Goal: Find specific page/section: Find specific page/section

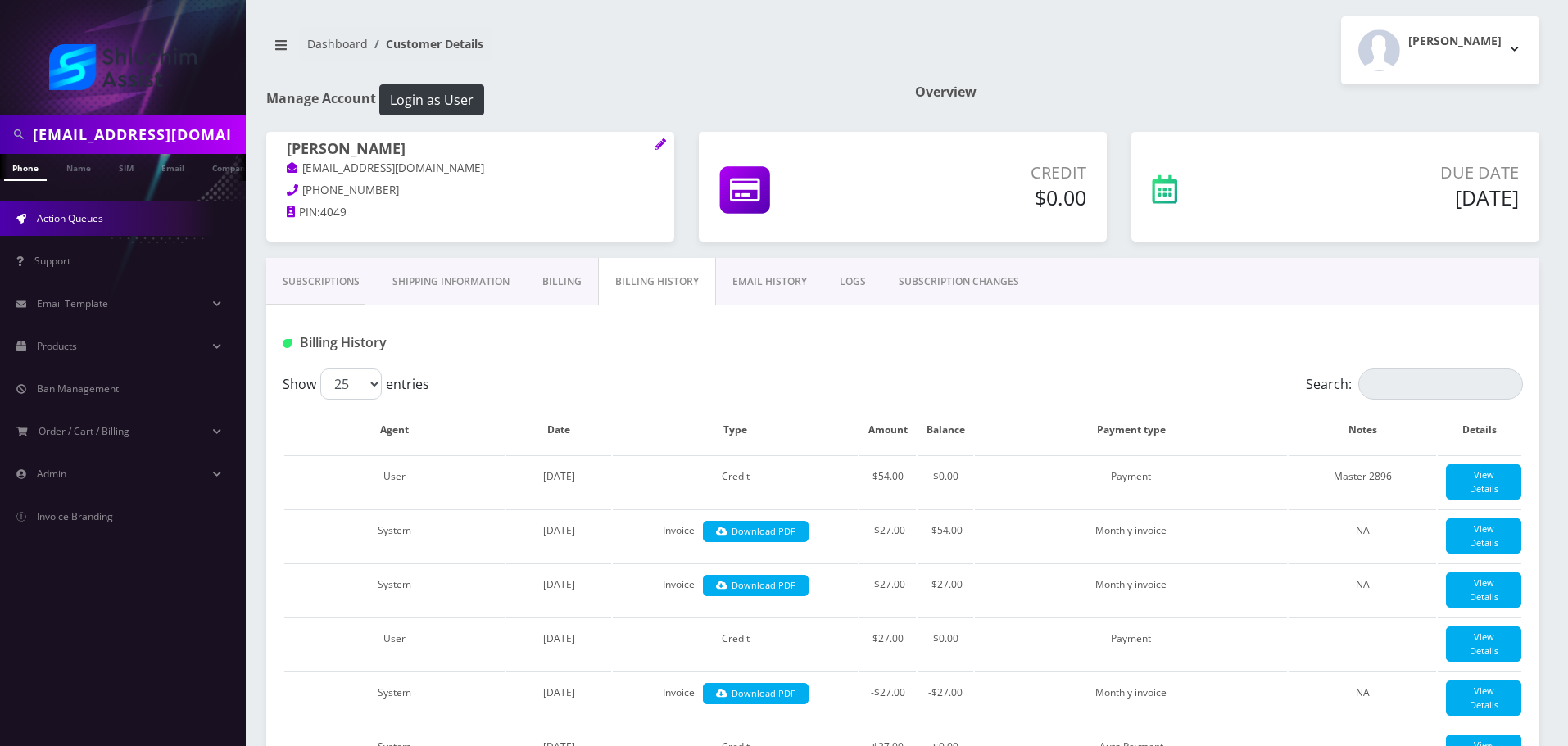
click at [82, 218] on span "Action Queues" at bounding box center [70, 218] width 67 height 14
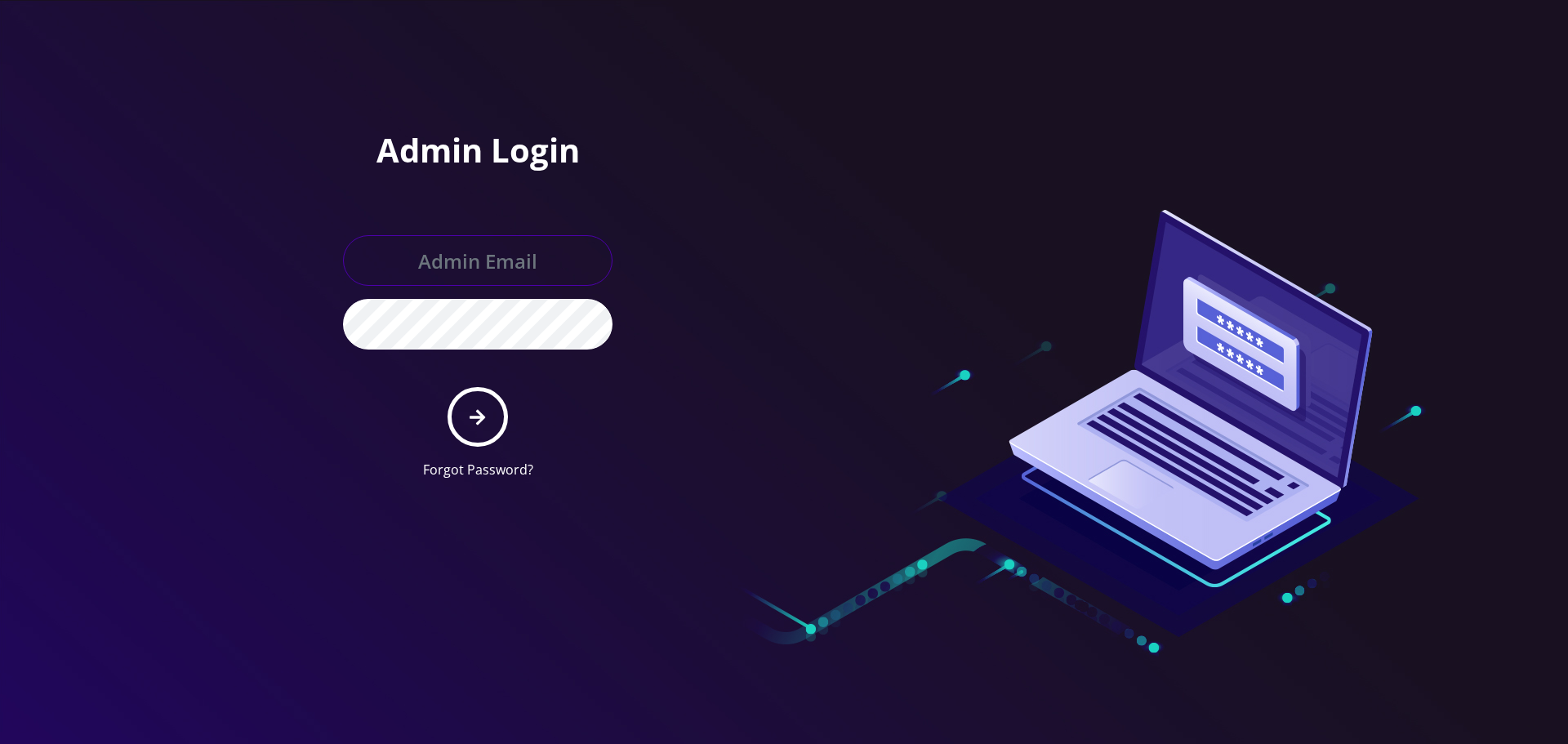
type input "[EMAIL_ADDRESS][DOMAIN_NAME]"
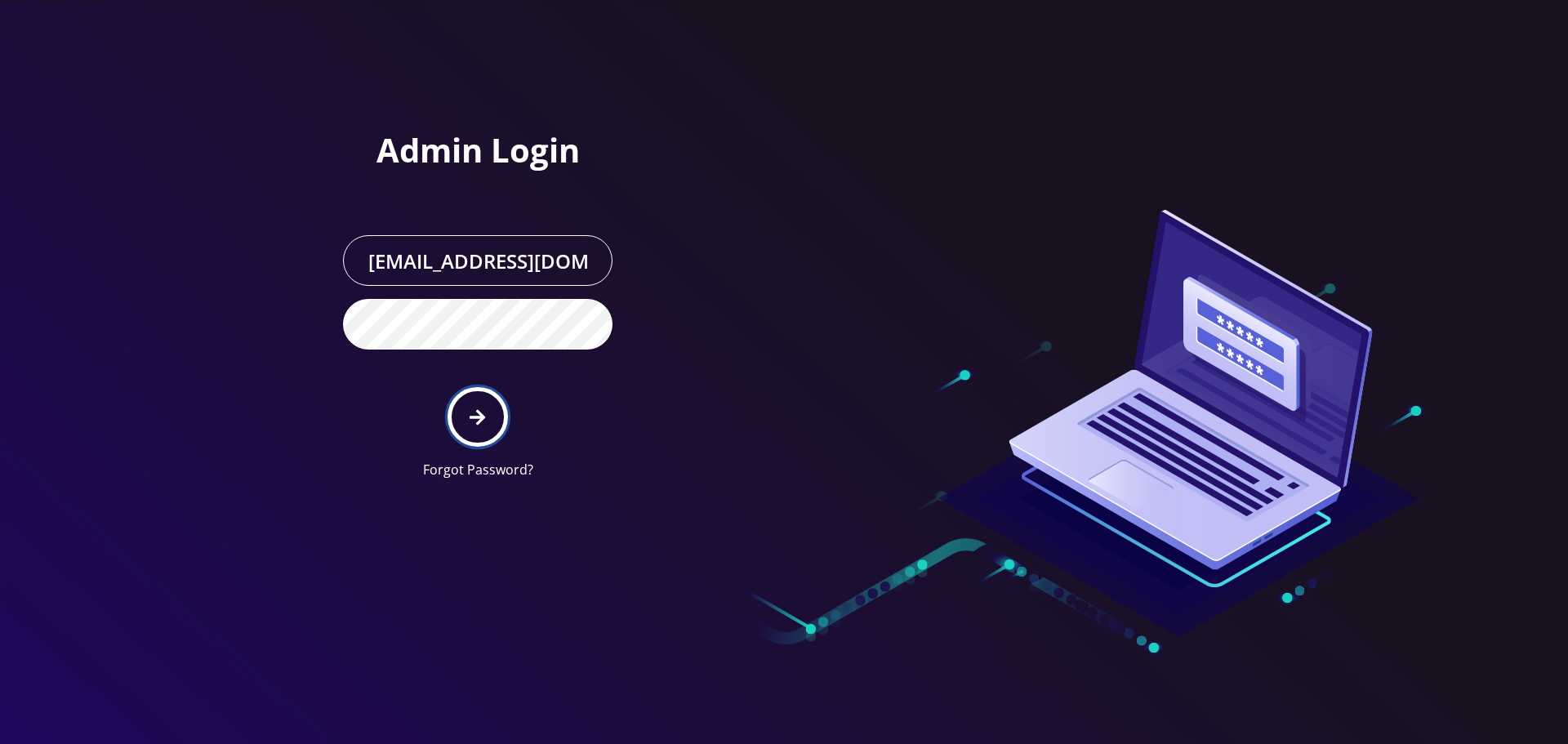
click at [468, 418] on button "submit" at bounding box center [478, 417] width 60 height 60
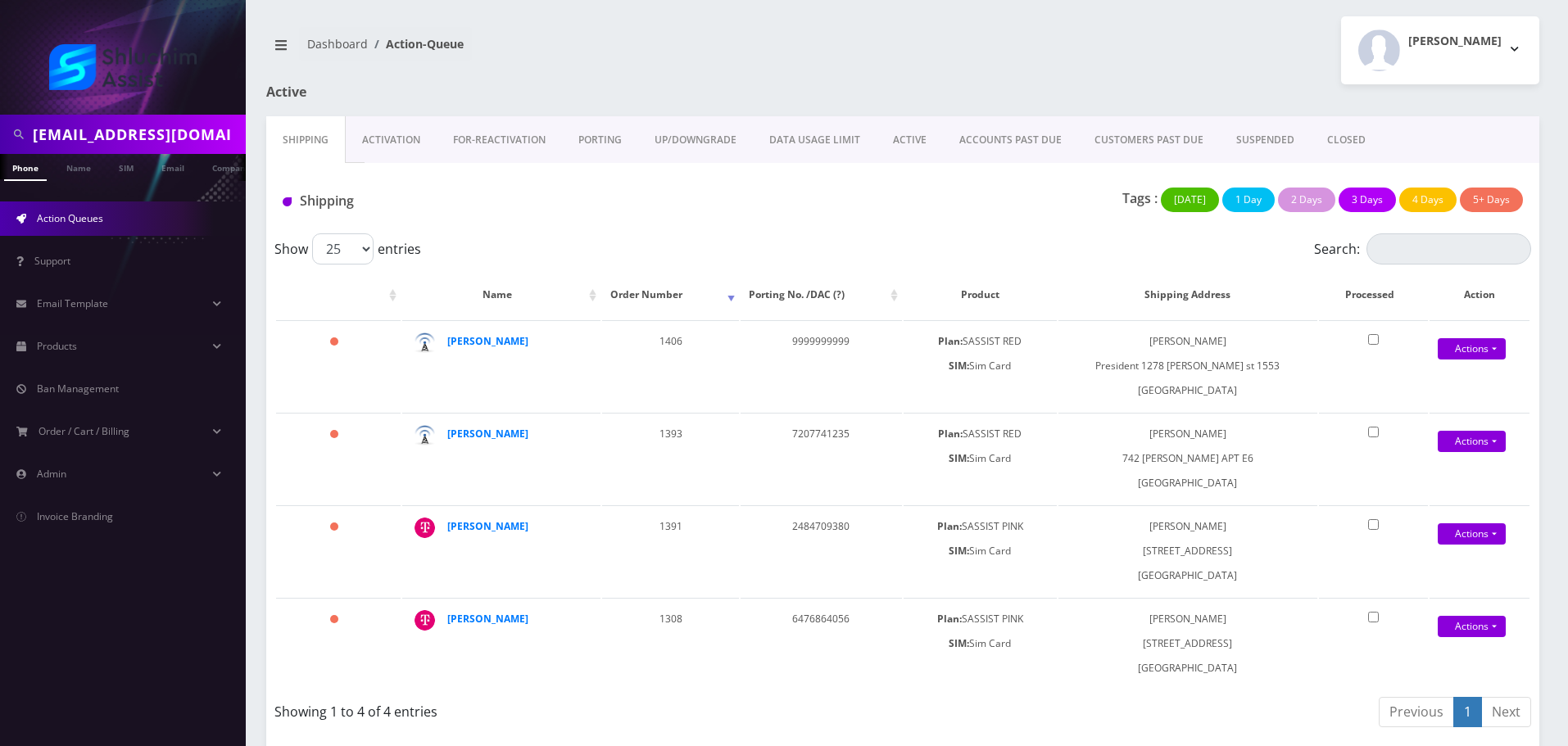
click at [911, 141] on link "ACTIVE" at bounding box center [910, 140] width 67 height 47
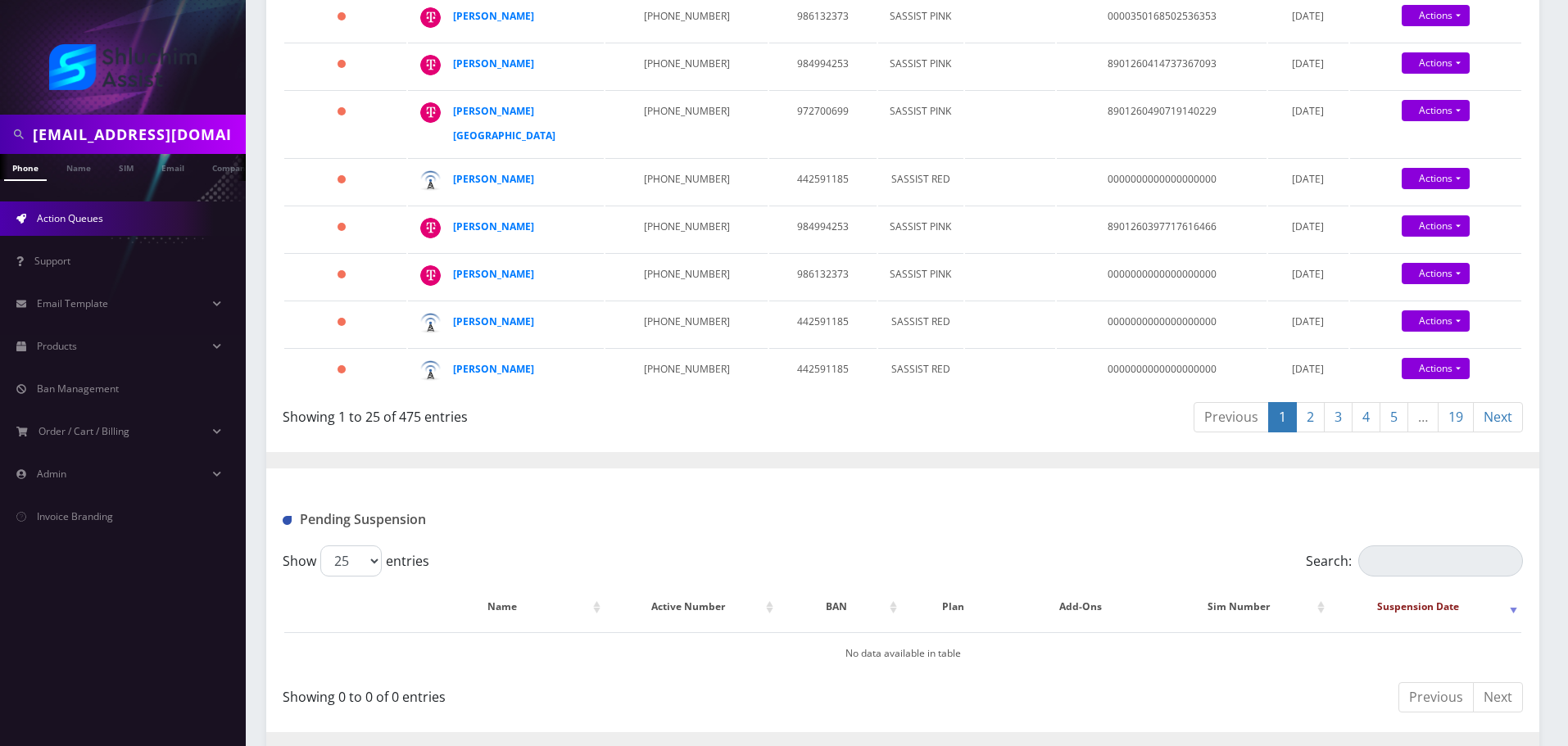
scroll to position [1519, 0]
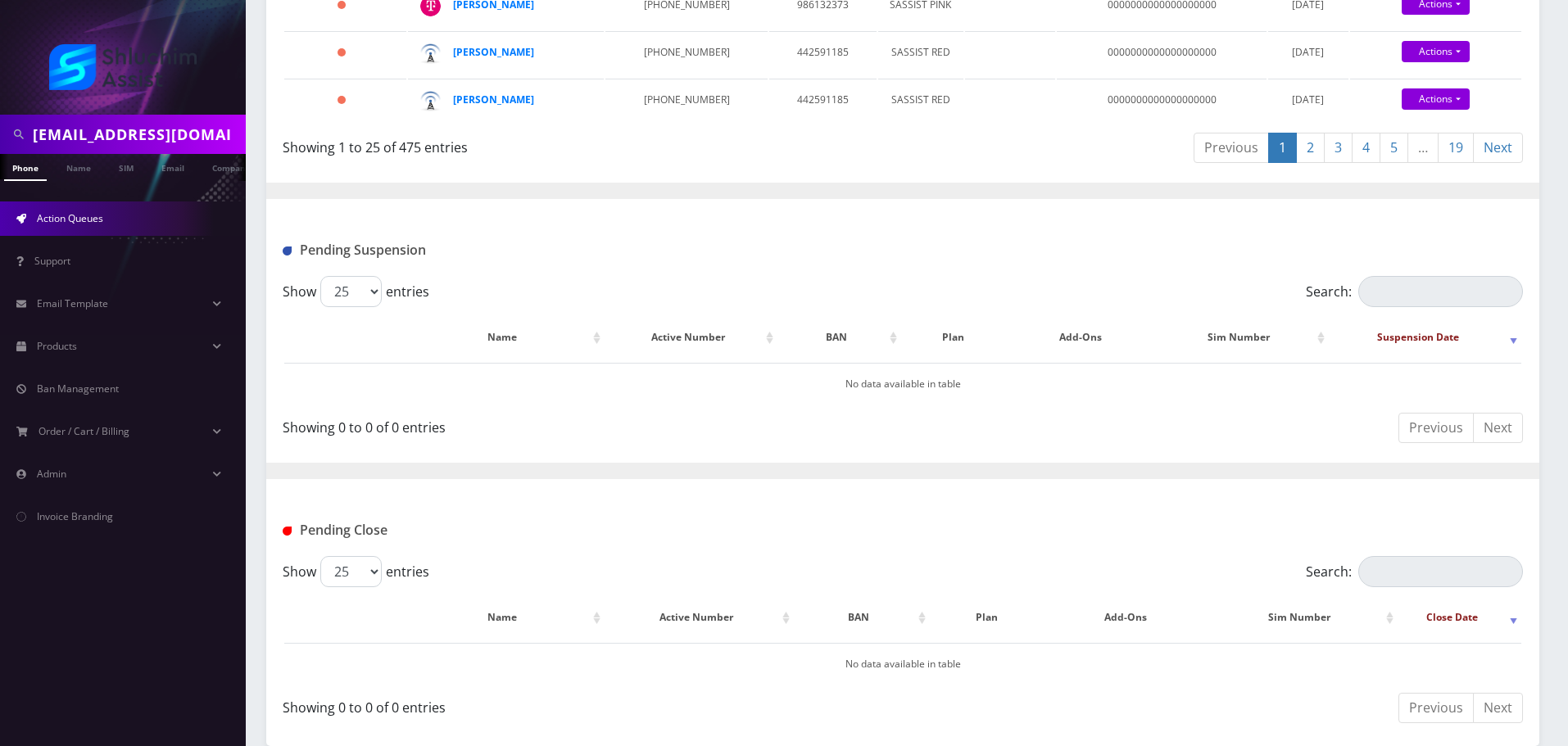
click at [1461, 145] on link "19" at bounding box center [1455, 148] width 36 height 30
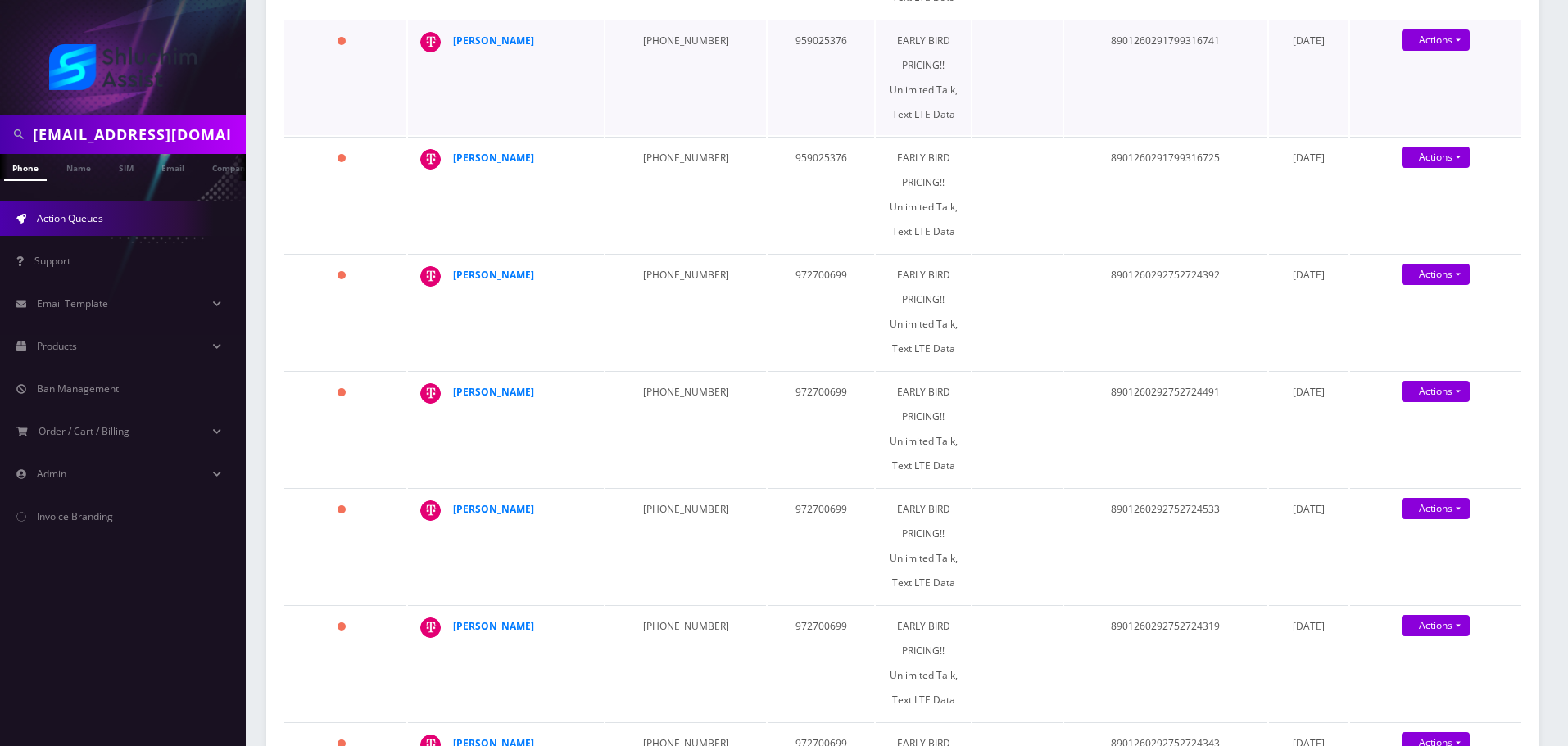
scroll to position [1593, 0]
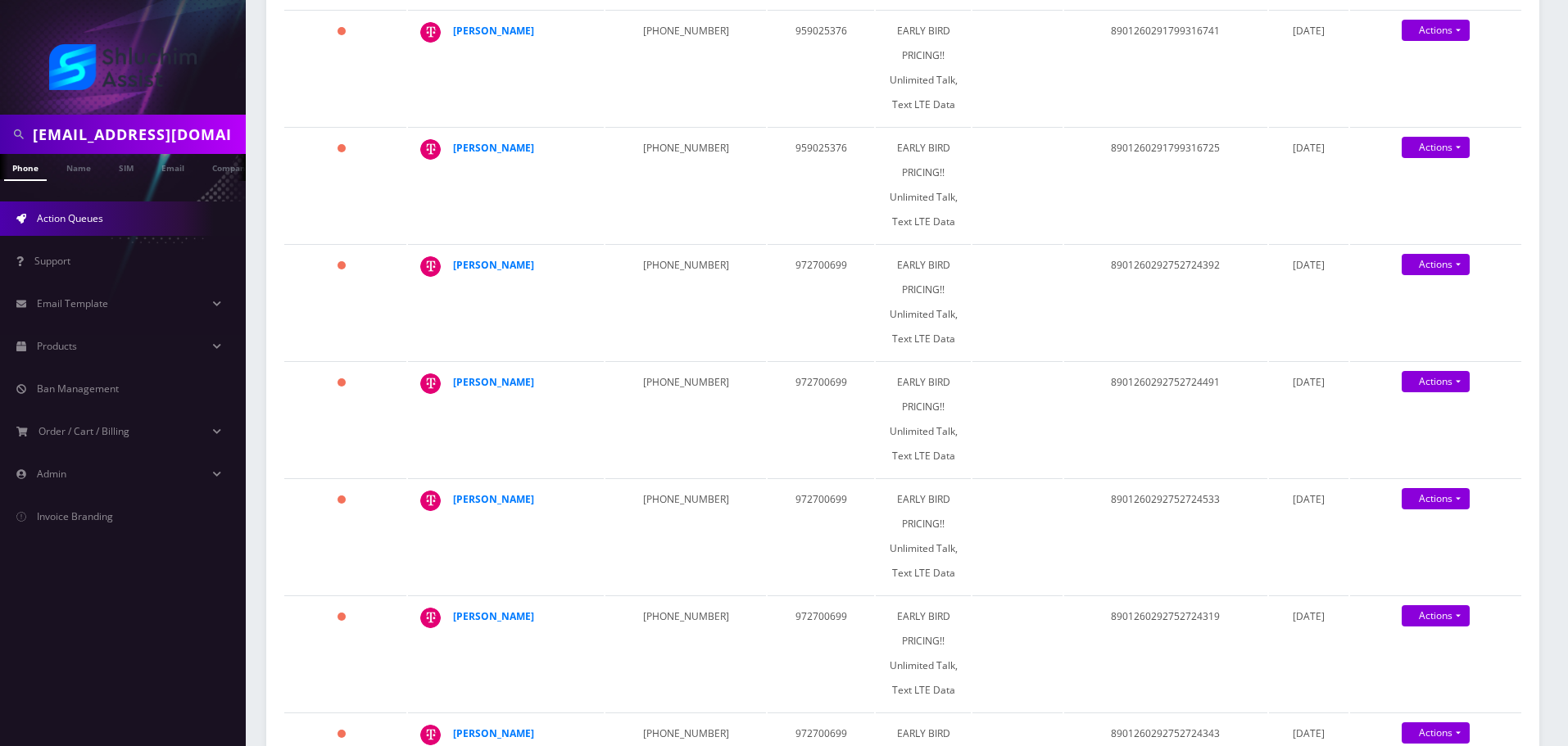
click at [132, 124] on input "ymegoldman@gmail.com" at bounding box center [136, 134] width 209 height 31
paste input "934) 223-9186"
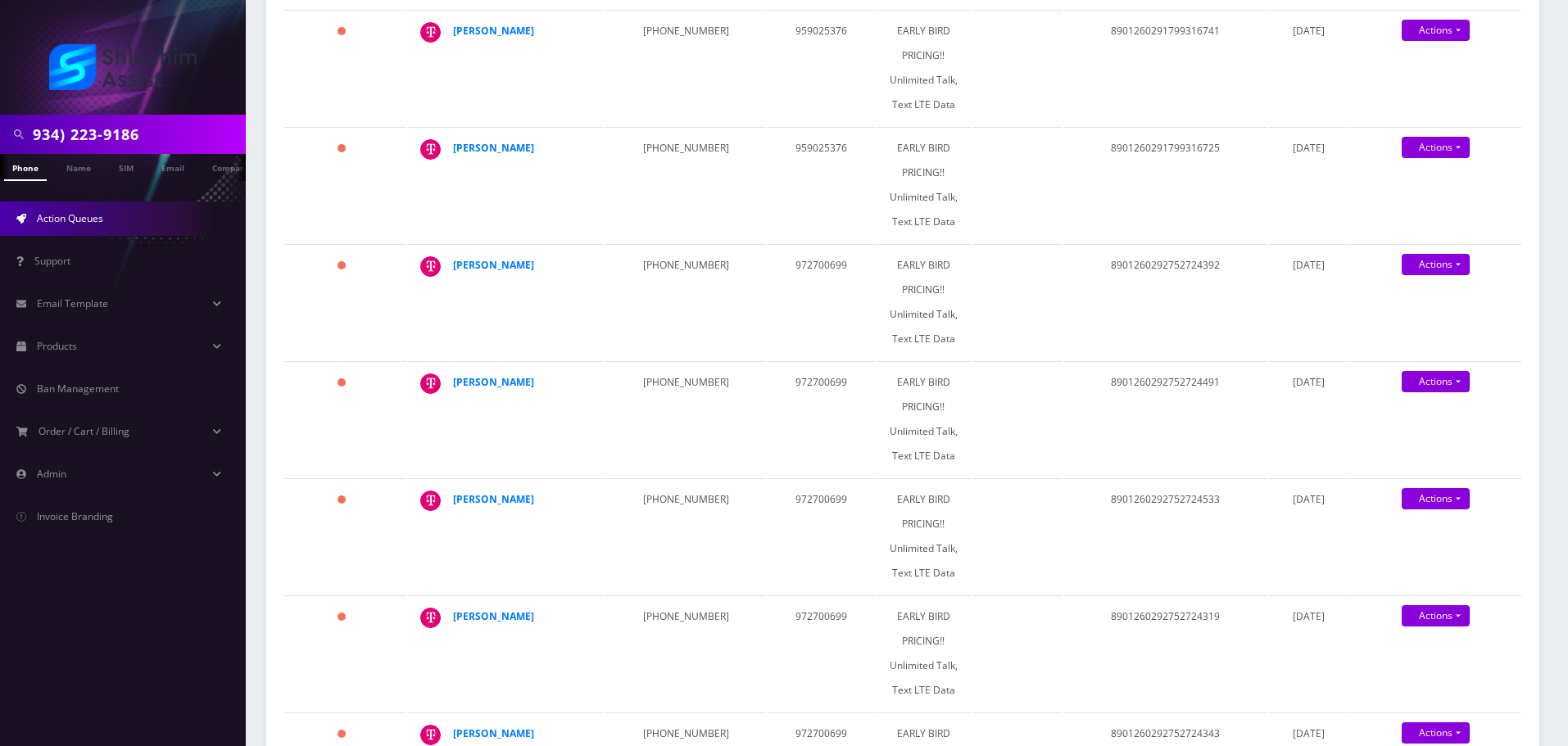
click at [111, 136] on input "934) 223-9186" at bounding box center [136, 134] width 209 height 31
type input "9342239186"
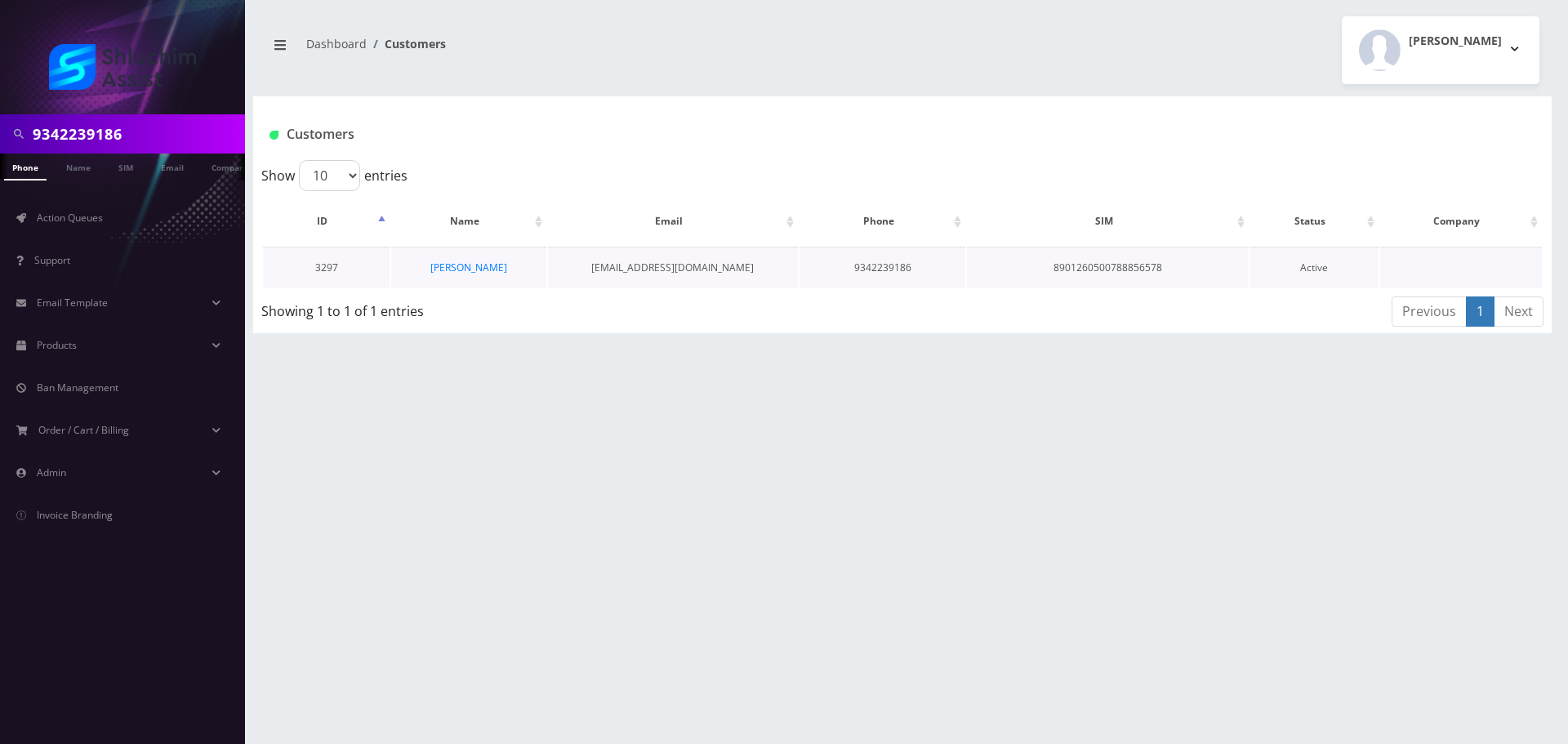
scroll to position [0, 8]
click at [479, 271] on link "Yael Cohen" at bounding box center [468, 267] width 77 height 14
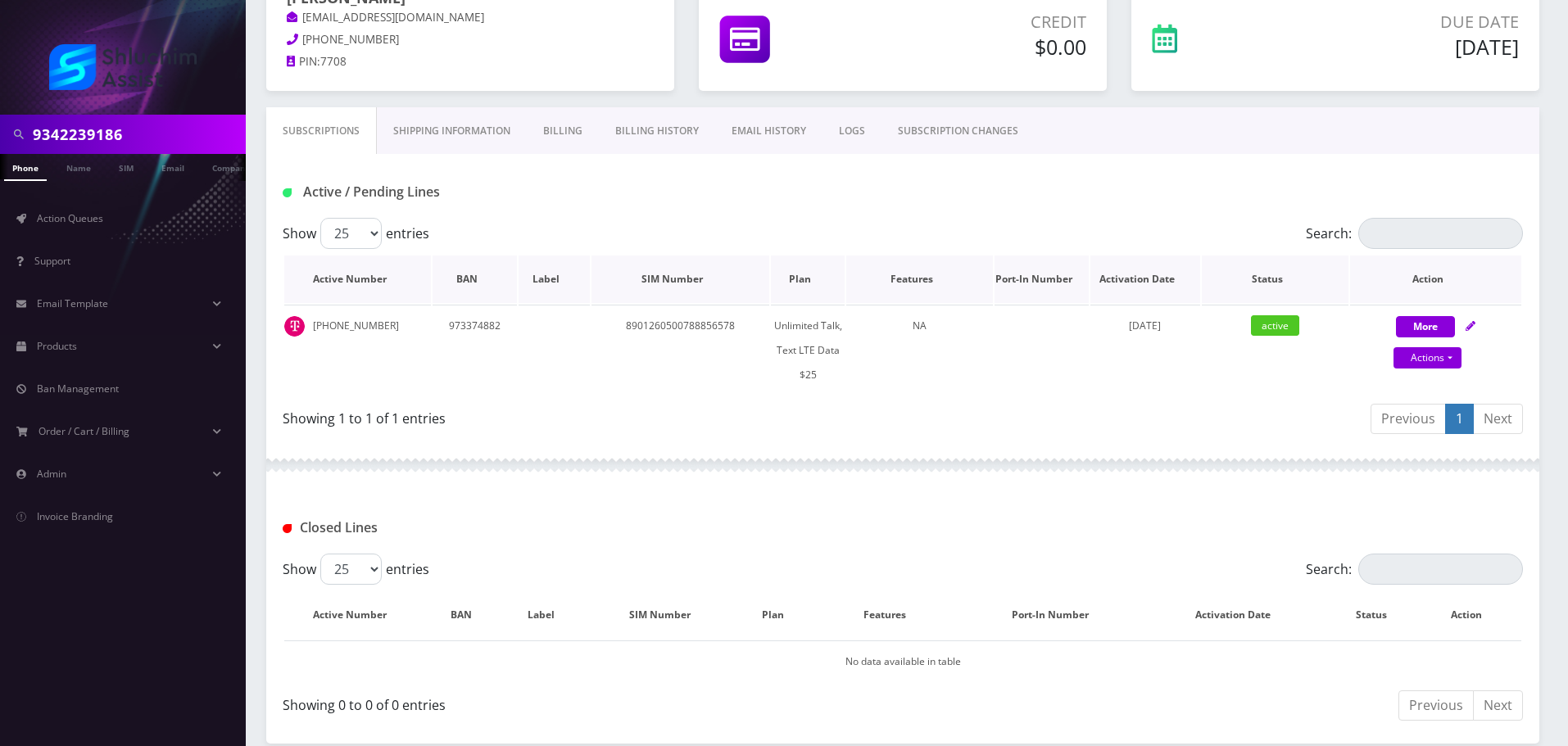
scroll to position [64, 0]
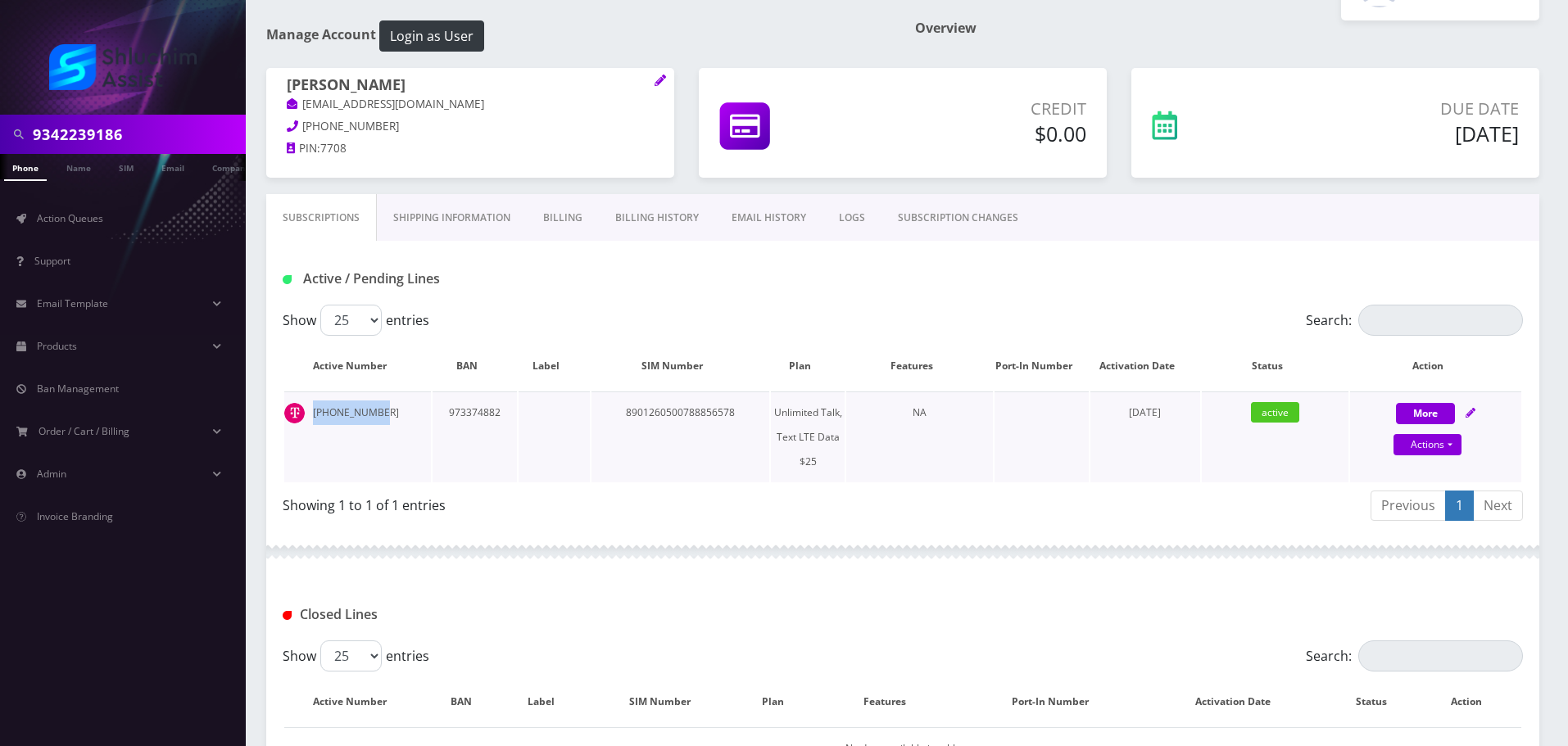
drag, startPoint x: 393, startPoint y: 416, endPoint x: 298, endPoint y: 413, distance: 95.0
click at [298, 413] on td "[PHONE_NUMBER]" at bounding box center [358, 437] width 146 height 91
copy td "[PHONE_NUMBER]"
